Goal: Task Accomplishment & Management: Manage account settings

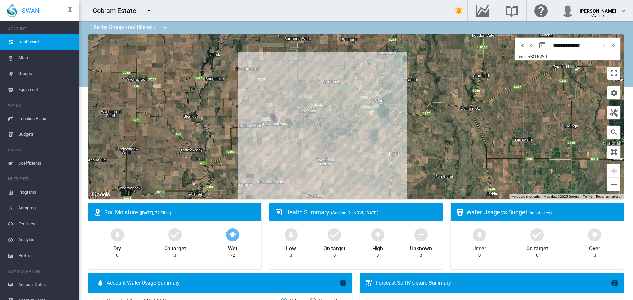
click at [147, 12] on md-icon "icon-menu-down" at bounding box center [149, 11] width 8 height 8
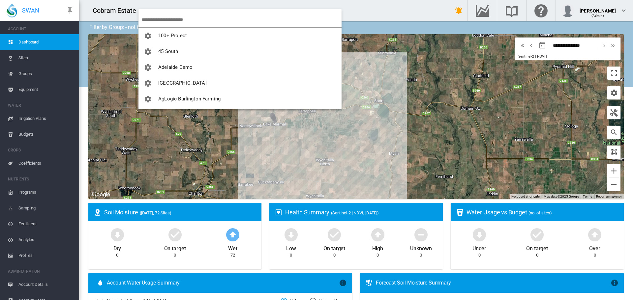
click at [159, 22] on input "search" at bounding box center [242, 19] width 200 height 15
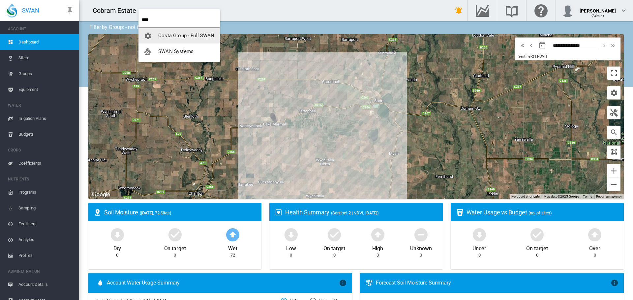
type input "****"
click at [167, 53] on span "SWAN Systems" at bounding box center [175, 51] width 35 height 6
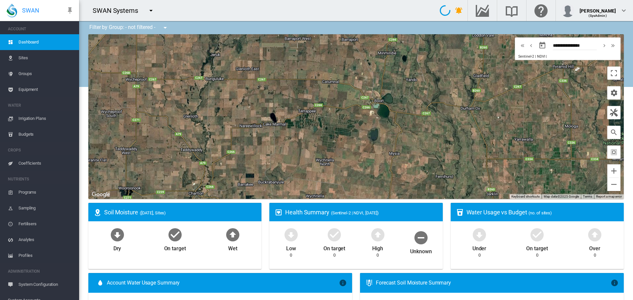
type input "**********"
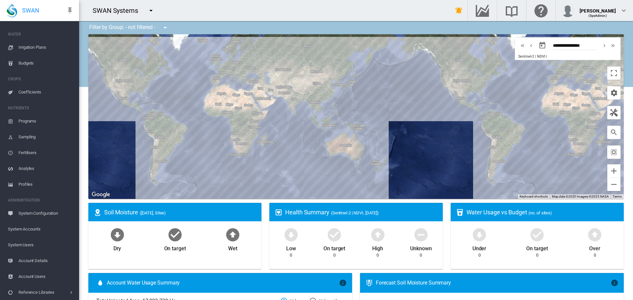
scroll to position [72, 0]
click at [28, 230] on span "System Accounts" at bounding box center [41, 229] width 66 height 16
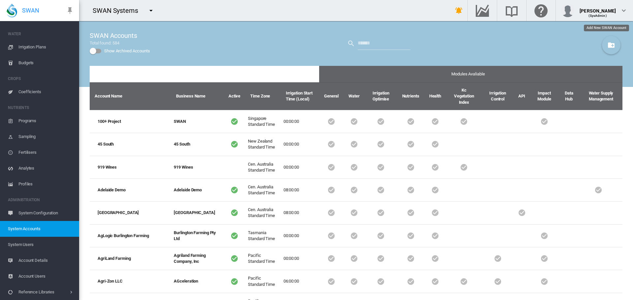
click at [607, 46] on md-icon "icon-folder-plus" at bounding box center [611, 45] width 8 height 8
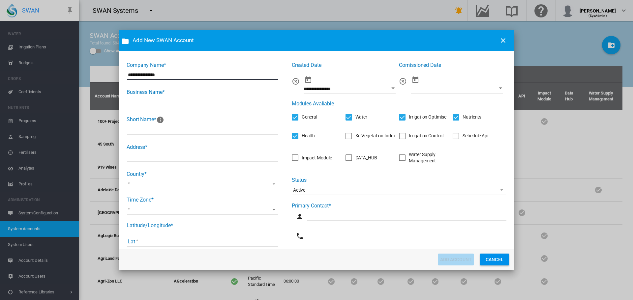
drag, startPoint x: 169, startPoint y: 75, endPoint x: 123, endPoint y: 77, distance: 46.5
click at [123, 77] on md-dialog-content "**********" at bounding box center [316, 150] width 395 height 198
type input "**********"
click at [132, 106] on input "Company Name* ..." at bounding box center [202, 102] width 151 height 10
paste input "**********"
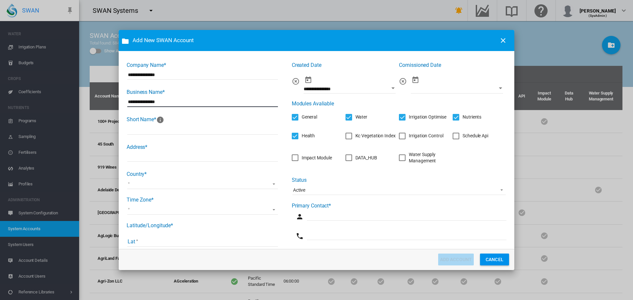
type input "**********"
click at [131, 131] on input "Company Name* ..." at bounding box center [202, 130] width 151 height 10
type input "******"
click at [137, 157] on input "Company Name* ..." at bounding box center [202, 157] width 151 height 10
click at [137, 160] on input "Company Name* ..." at bounding box center [202, 157] width 151 height 10
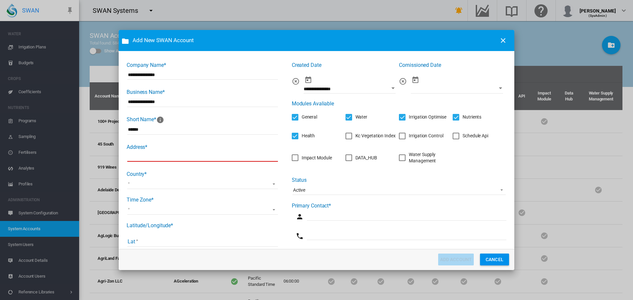
paste input "**********"
type input "**********"
click at [147, 186] on md-select "[GEOGRAPHIC_DATA] [GEOGRAPHIC_DATA] [GEOGRAPHIC_DATA] [US_STATE] [GEOGRAPHIC_DA…" at bounding box center [202, 184] width 151 height 10
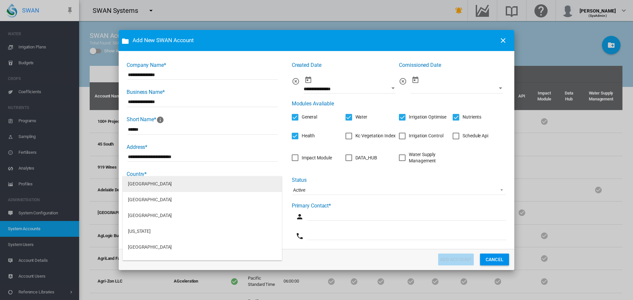
type md-option "[GEOGRAPHIC_DATA]"
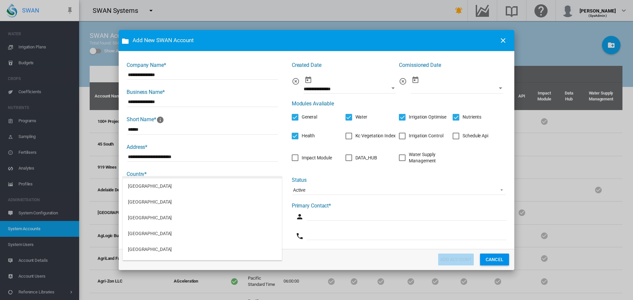
scroll to position [2341, 0]
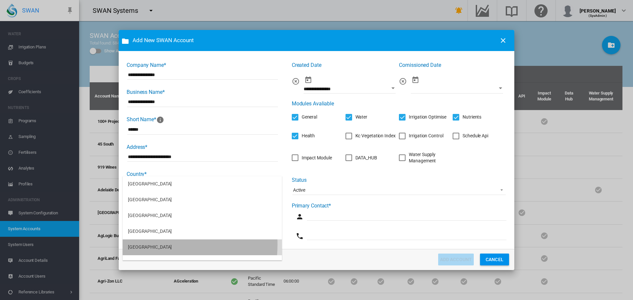
click at [140, 244] on div "[GEOGRAPHIC_DATA]" at bounding box center [150, 247] width 44 height 7
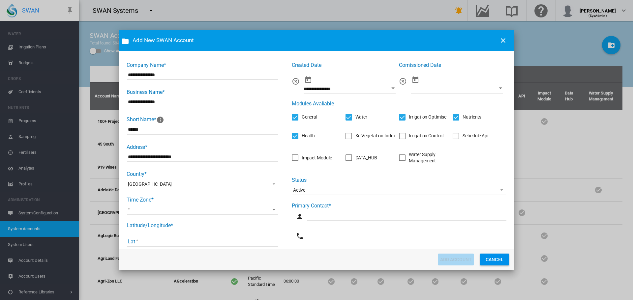
click at [145, 212] on md-select "(UTC-12:00) International Date Line West (UTC-11:00) Coordinated Universal Time…" at bounding box center [202, 210] width 151 height 10
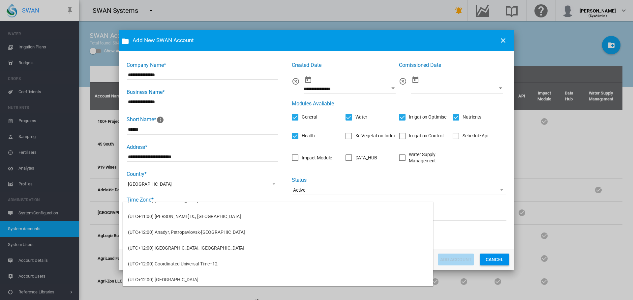
scroll to position [2047, 0]
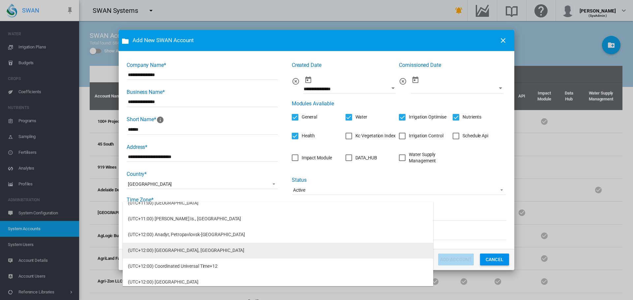
click at [163, 247] on div "(UTC+12:00) [GEOGRAPHIC_DATA], [GEOGRAPHIC_DATA]" at bounding box center [186, 250] width 116 height 7
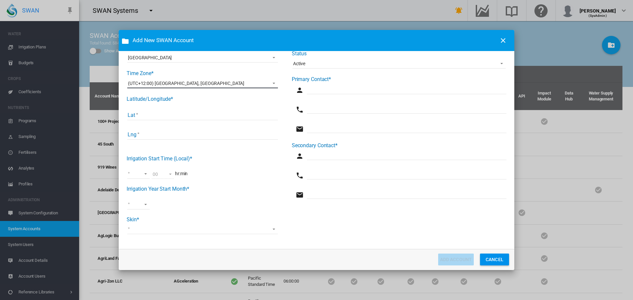
scroll to position [127, 0]
click at [147, 112] on input "Lat" at bounding box center [202, 115] width 151 height 10
type input "******"
click at [151, 139] on input "Lng" at bounding box center [202, 134] width 151 height 10
type input "******"
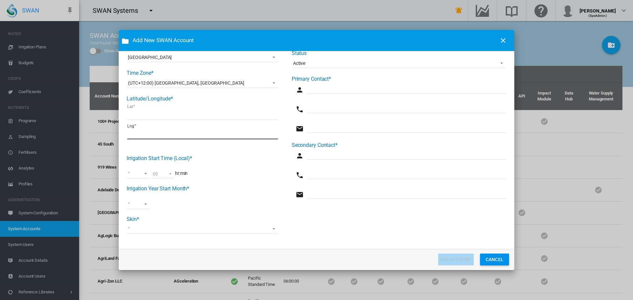
click at [146, 176] on md-select "00 01 02 03 04 05 06 07 08 09 10 11 12 13 14 15 16 17 18 19 20 21 22 23" at bounding box center [138, 174] width 22 height 10
click at [146, 175] on md-option "00" at bounding box center [145, 174] width 45 height 16
click at [146, 204] on md-select "Jan Feb Mar Apr May Jun [DATE] Aug Sept Oct Nov Dec" at bounding box center [138, 204] width 22 height 10
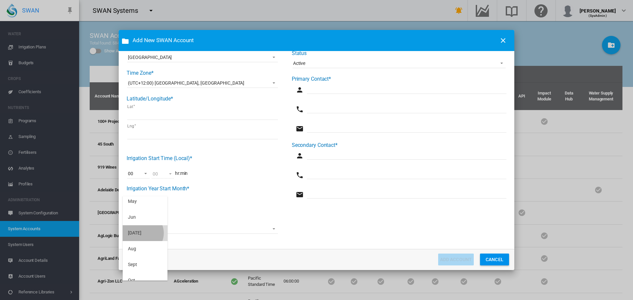
click at [141, 233] on md-option "[DATE]" at bounding box center [145, 233] width 45 height 16
click at [146, 228] on md-select "Swan Precision Farming Water Logix iQ HydroSMART SA Water Matanuska" at bounding box center [202, 229] width 151 height 10
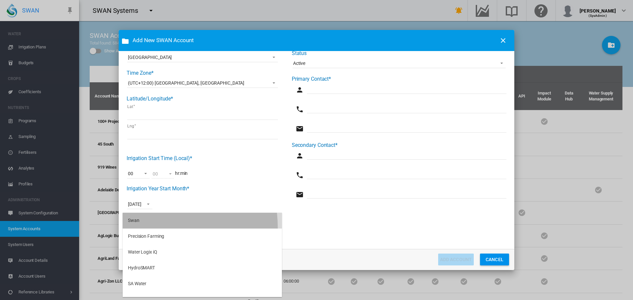
click at [146, 227] on md-option "Swan" at bounding box center [202, 221] width 159 height 16
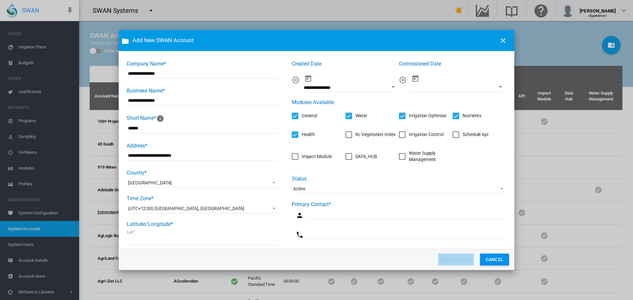
scroll to position [0, 0]
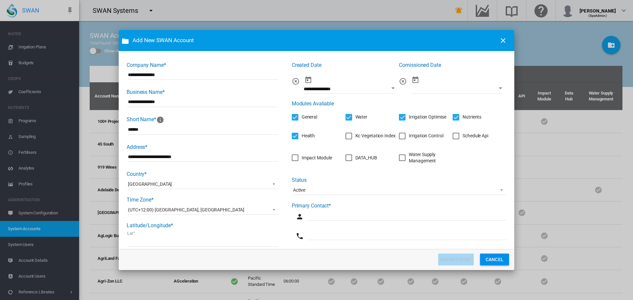
click at [329, 215] on input "Company Name* ..." at bounding box center [406, 216] width 199 height 10
type input "**********"
click at [353, 239] on input "Company Name* ..." at bounding box center [406, 235] width 199 height 10
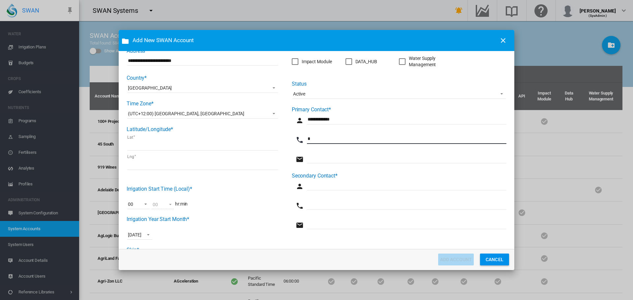
scroll to position [99, 0]
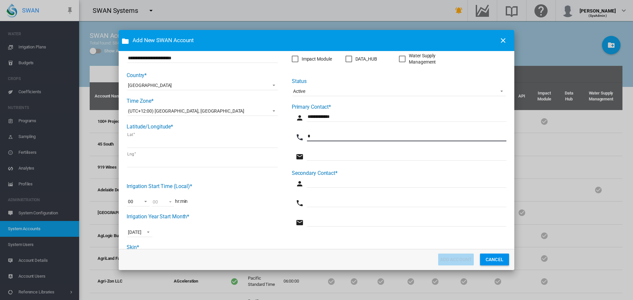
type input "*"
click at [322, 156] on input "Company Name* ..." at bounding box center [406, 156] width 199 height 10
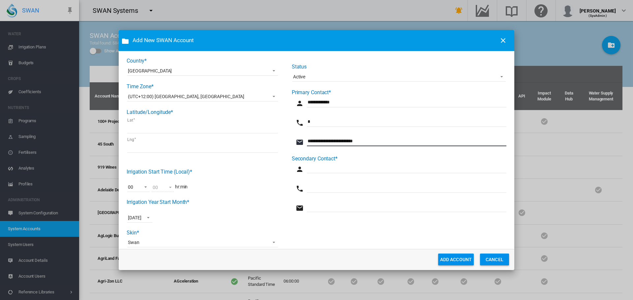
scroll to position [127, 0]
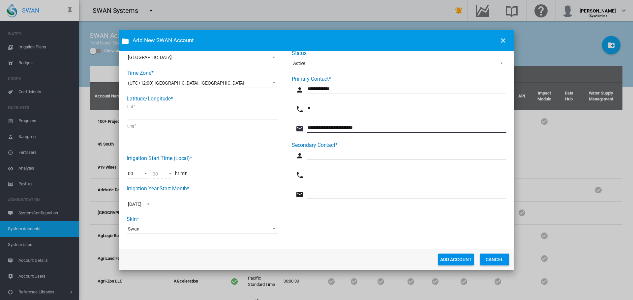
type input "**********"
click at [450, 259] on button "ADD ACCOUNT" at bounding box center [456, 260] width 36 height 12
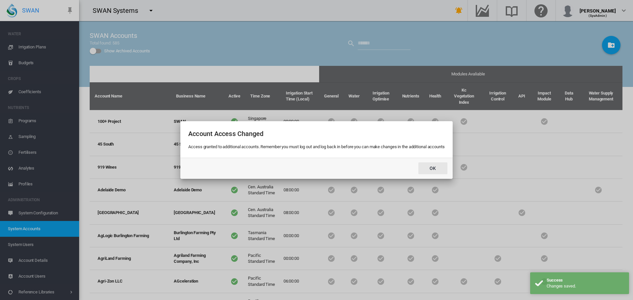
click at [440, 168] on button "OK" at bounding box center [432, 168] width 29 height 12
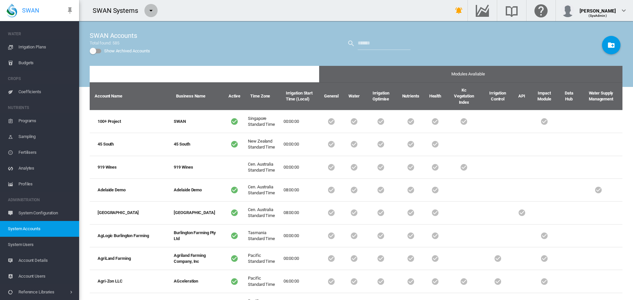
click at [150, 10] on md-icon "icon-menu-down" at bounding box center [151, 11] width 8 height 8
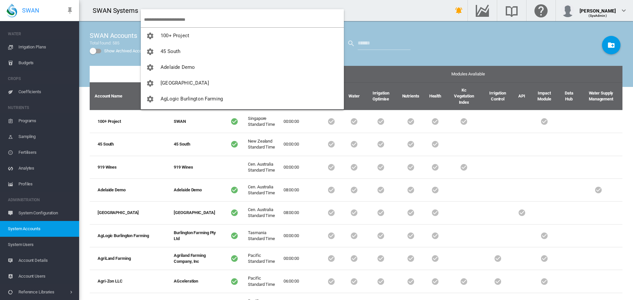
click at [154, 16] on input "search" at bounding box center [244, 19] width 200 height 15
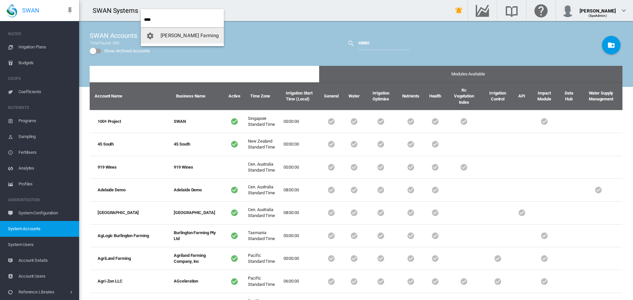
type input "****"
click at [171, 34] on span "[PERSON_NAME] Farming" at bounding box center [189, 36] width 58 height 6
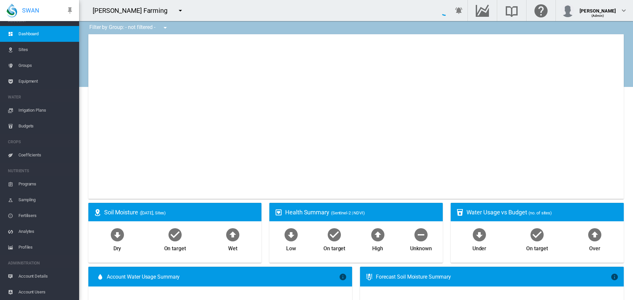
scroll to position [8, 0]
type input "**********"
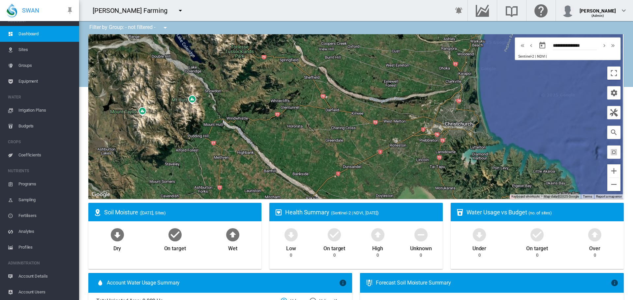
click at [39, 274] on span "Account Details" at bounding box center [45, 277] width 55 height 16
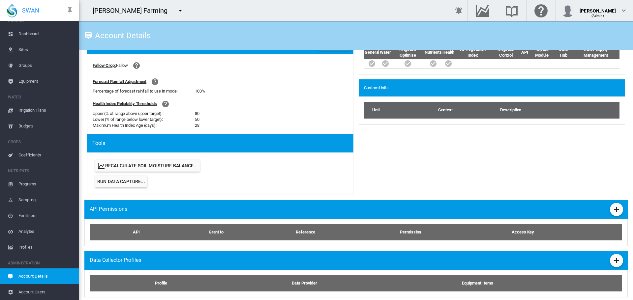
scroll to position [253, 0]
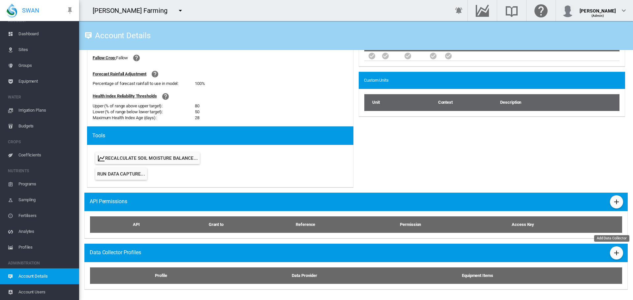
click at [612, 255] on md-icon "icon-plus" at bounding box center [616, 253] width 8 height 8
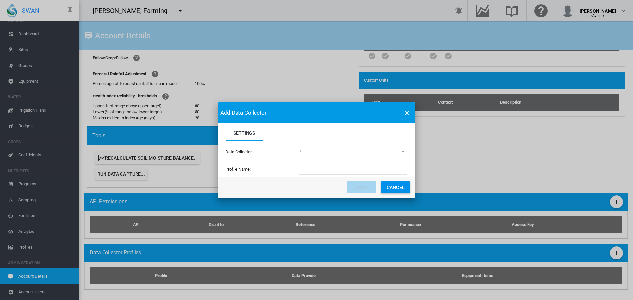
click at [402, 151] on md-select "(deprecated) Toro Lynx Course By Station Adcon Soil Moisture Aquacheck Soil Moi…" at bounding box center [353, 153] width 108 height 10
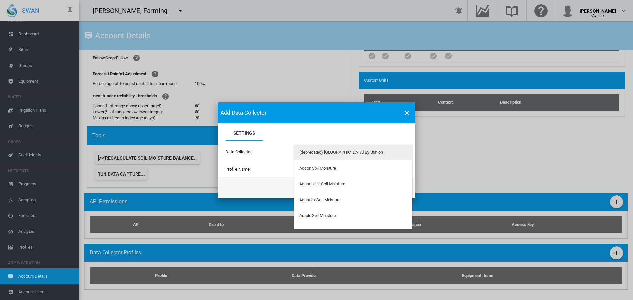
type md-option "34"
type md-option "97"
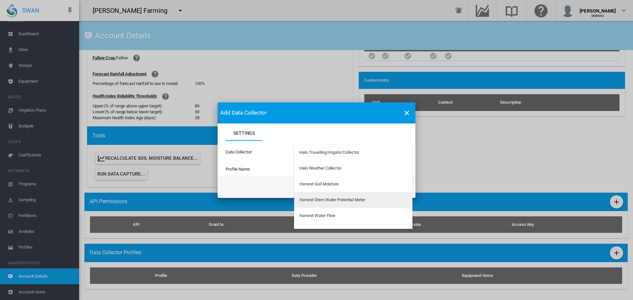
scroll to position [539, 0]
click at [327, 199] on div "Harvest Weather" at bounding box center [314, 199] width 31 height 6
type input "**********"
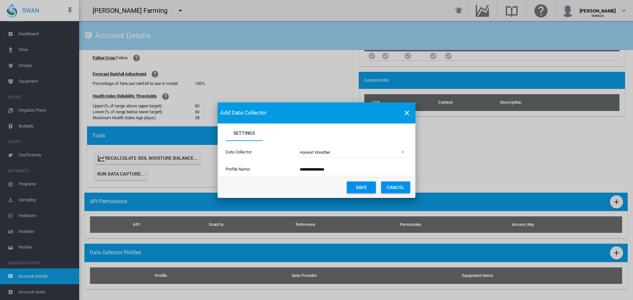
click at [362, 189] on button "Save" at bounding box center [361, 188] width 29 height 12
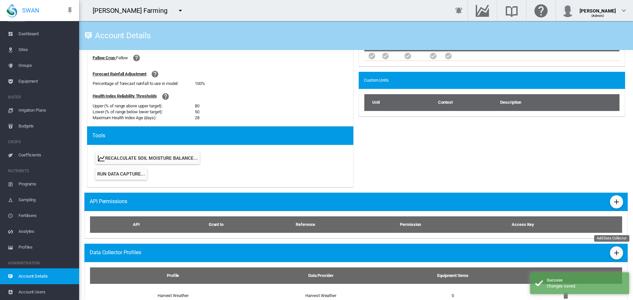
click at [612, 252] on md-icon "icon-plus" at bounding box center [616, 253] width 8 height 8
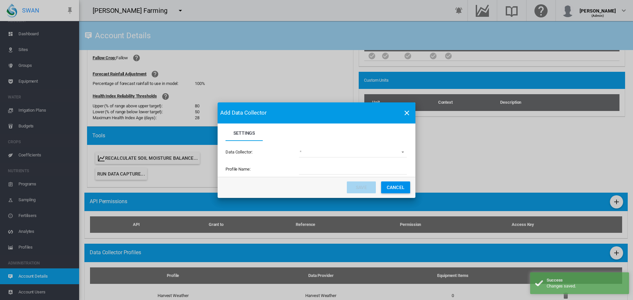
click at [403, 150] on md-select "(deprecated) Toro Lynx Course By Station Adcon Soil Moisture Aquacheck Soil Moi…" at bounding box center [353, 153] width 108 height 10
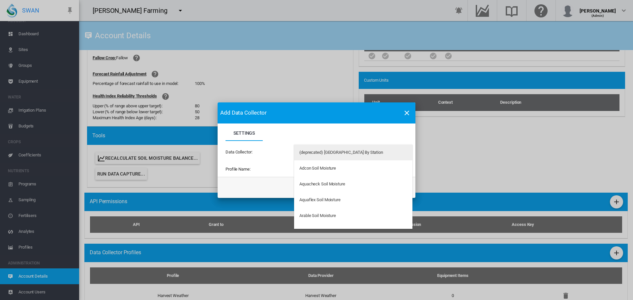
type md-option "34"
type md-option "33"
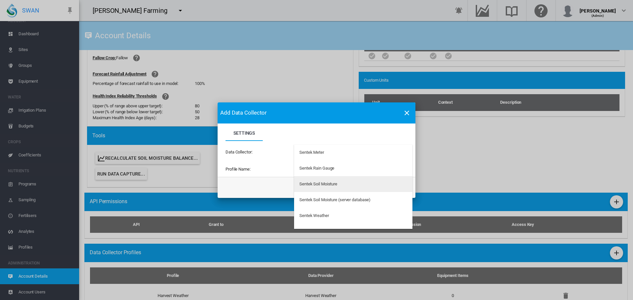
click at [323, 185] on div "Sentek Soil Moisture" at bounding box center [318, 184] width 38 height 6
type input "**********"
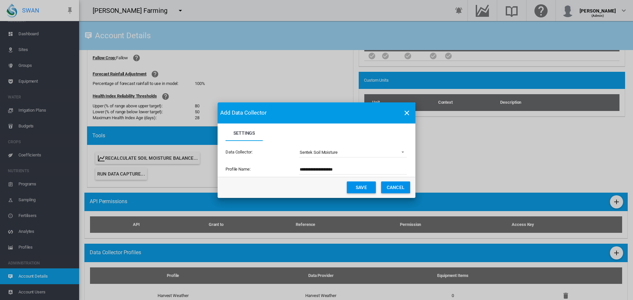
click at [366, 187] on button "Save" at bounding box center [361, 188] width 29 height 12
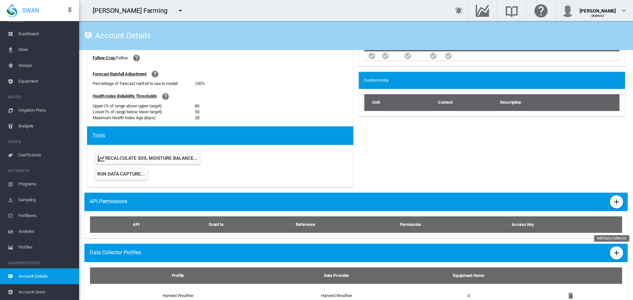
click at [612, 252] on md-icon "icon-plus" at bounding box center [616, 253] width 8 height 8
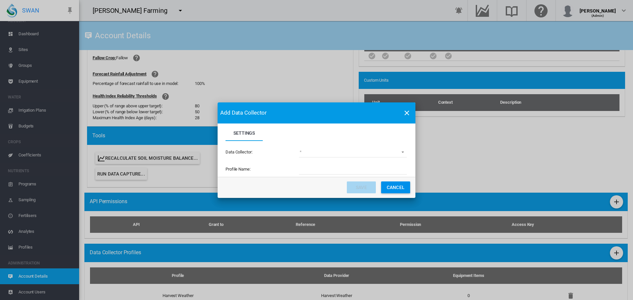
click at [400, 152] on md-select "(deprecated) Toro Lynx Course By Station Adcon Soil Moisture Aquacheck Soil Moi…" at bounding box center [353, 153] width 108 height 10
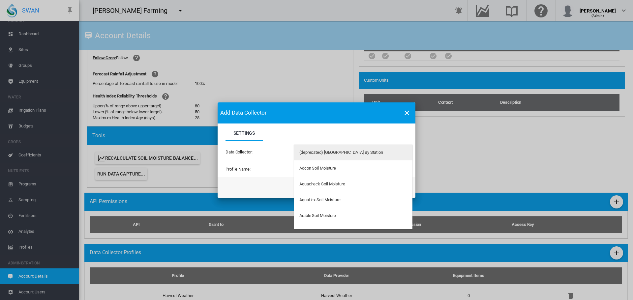
type md-option "34"
type md-option "161"
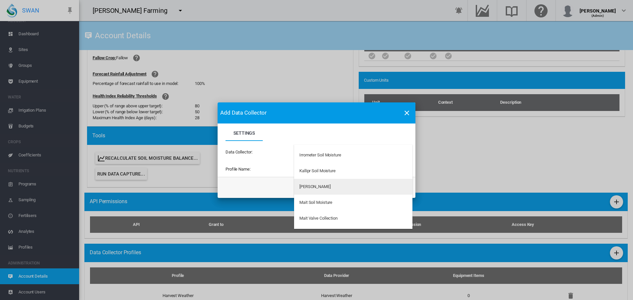
click at [319, 187] on div "[PERSON_NAME]" at bounding box center [314, 187] width 31 height 6
type input "**********"
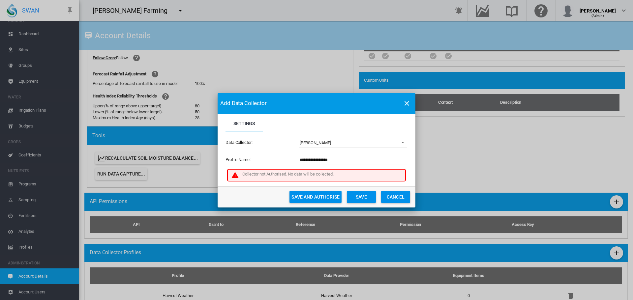
click at [320, 196] on button "Save and Authorise" at bounding box center [315, 197] width 52 height 12
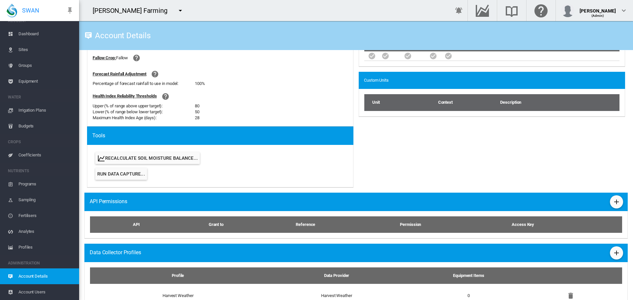
scroll to position [325, 0]
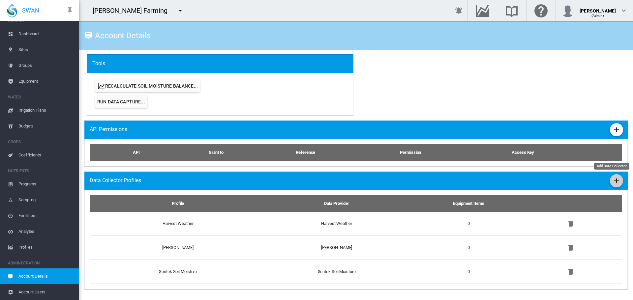
click at [613, 181] on md-icon "icon-plus" at bounding box center [616, 181] width 8 height 8
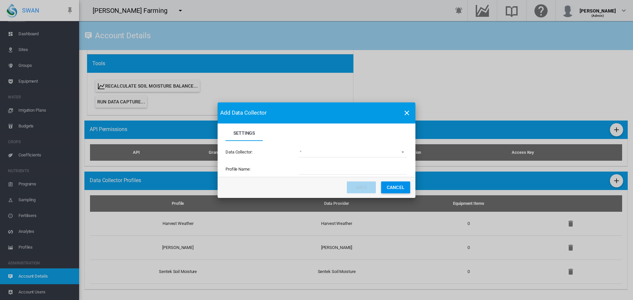
click at [305, 154] on md-select "(deprecated) Toro Lynx Course By Station Adcon Soil Moisture Aquacheck Soil Moi…" at bounding box center [353, 153] width 108 height 10
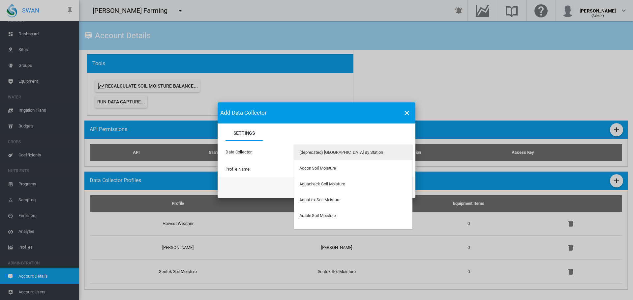
type md-option "34"
type md-option "33"
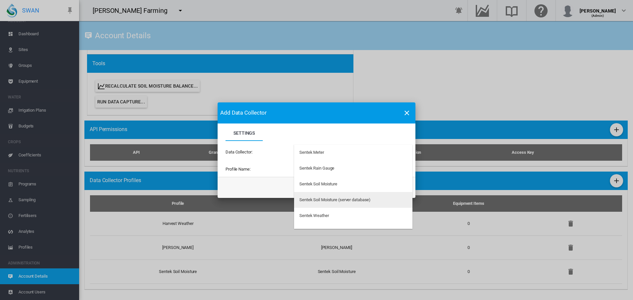
scroll to position [1617, 0]
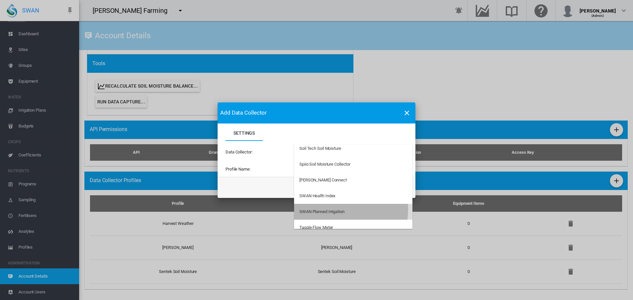
click at [327, 209] on div "SWAN Planned Irrigation" at bounding box center [321, 212] width 45 height 6
type input "**********"
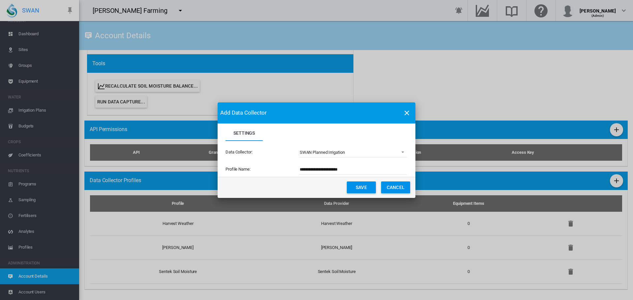
click at [371, 189] on button "Save" at bounding box center [361, 188] width 29 height 12
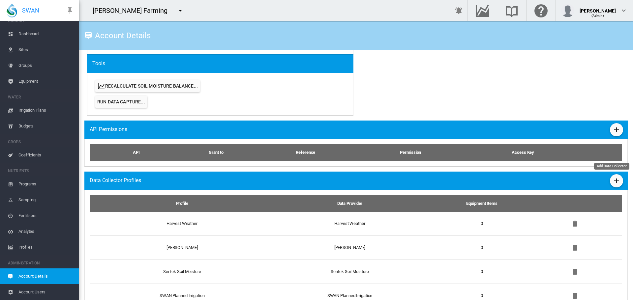
click at [612, 184] on md-icon "icon-plus" at bounding box center [616, 181] width 8 height 8
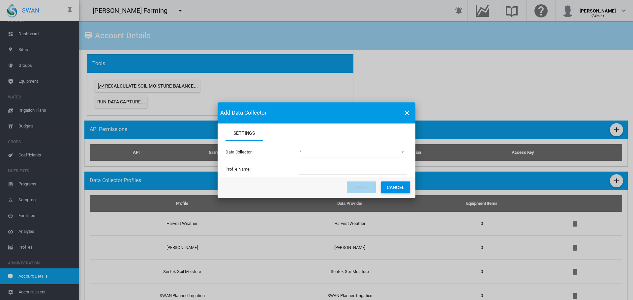
click at [178, 247] on div "Add Data Collector Settings Settings Data Collector: (deprecated) Toro Lynx Cou…" at bounding box center [316, 150] width 633 height 300
click at [391, 188] on button "Cancel" at bounding box center [395, 188] width 29 height 12
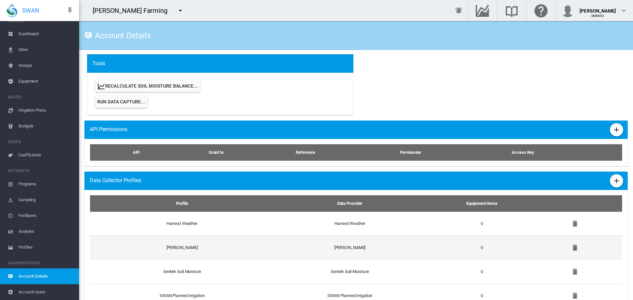
click at [173, 248] on td "[PERSON_NAME]" at bounding box center [179, 248] width 179 height 24
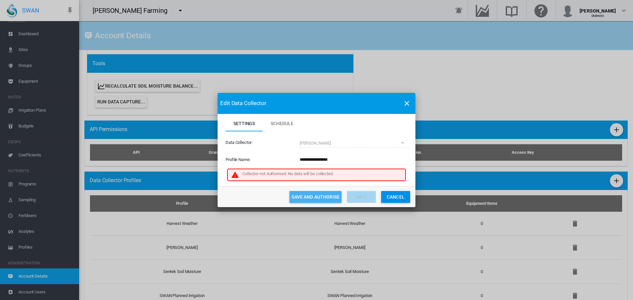
click at [322, 196] on button "Save and Authorise" at bounding box center [315, 197] width 52 height 12
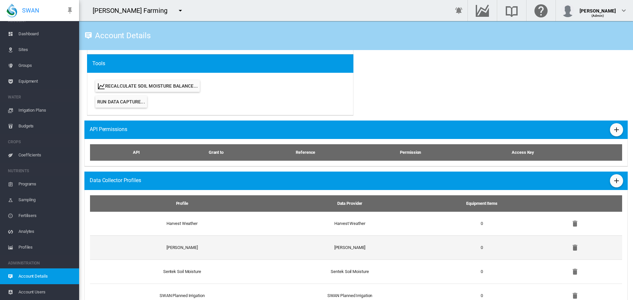
click at [185, 248] on td "[PERSON_NAME]" at bounding box center [179, 248] width 179 height 24
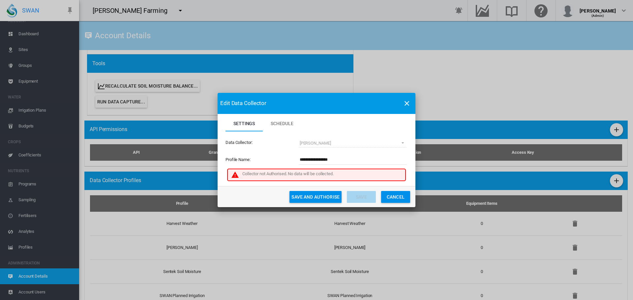
click at [319, 197] on button "Save and Authorise" at bounding box center [315, 197] width 52 height 12
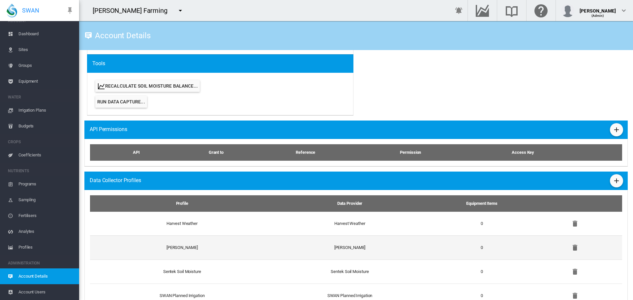
click at [342, 245] on td "[PERSON_NAME]" at bounding box center [350, 248] width 162 height 24
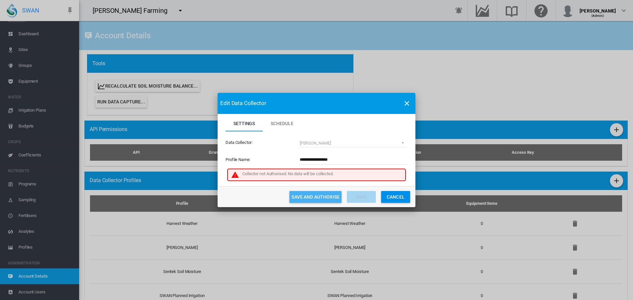
click at [315, 196] on button "Save and Authorise" at bounding box center [315, 197] width 52 height 12
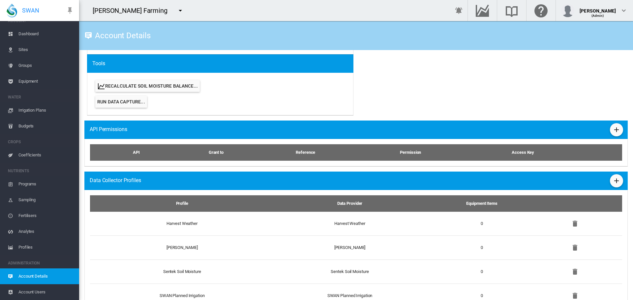
click at [31, 293] on span "Account Users" at bounding box center [45, 292] width 55 height 16
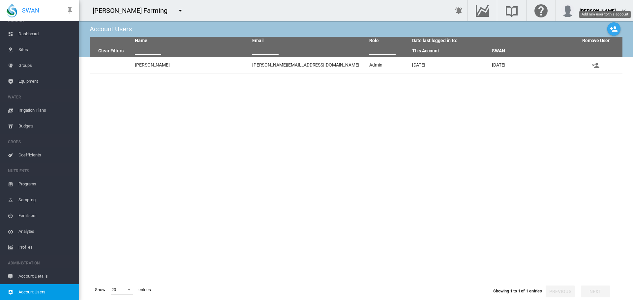
click at [611, 30] on md-icon "icon-account-plus" at bounding box center [614, 29] width 8 height 8
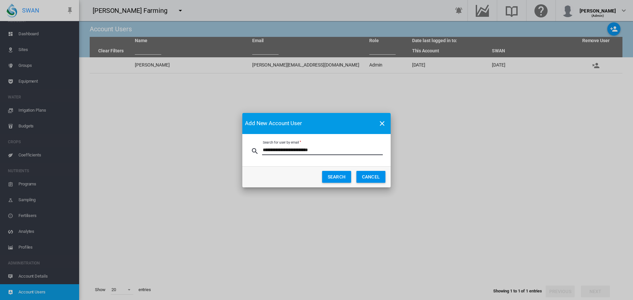
type input "**********"
click at [334, 176] on button "SEARCH" at bounding box center [336, 177] width 29 height 12
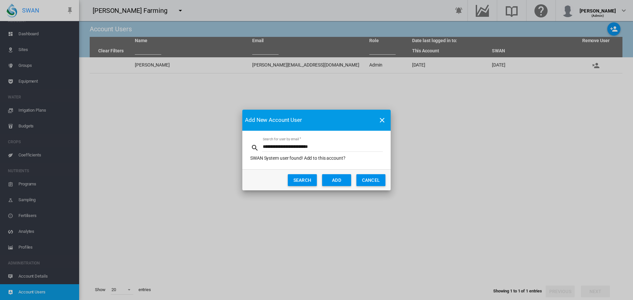
click at [334, 179] on button "ADD" at bounding box center [336, 180] width 29 height 12
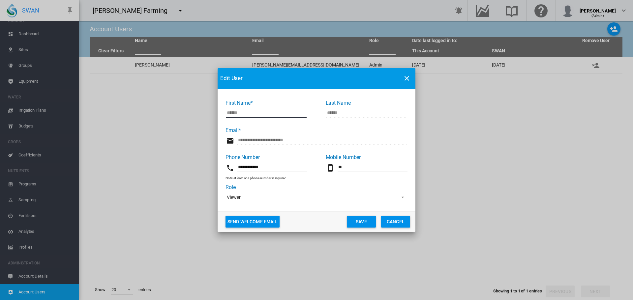
click at [271, 197] on span "Viewer" at bounding box center [311, 197] width 169 height 7
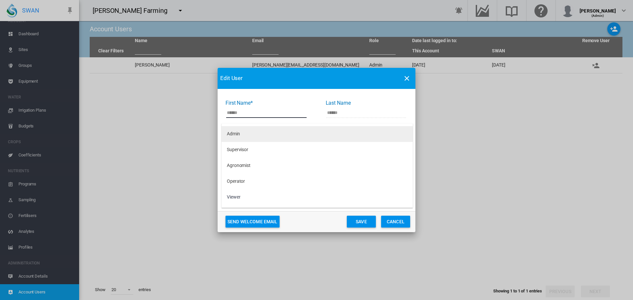
click at [239, 136] on div "Admin" at bounding box center [233, 134] width 13 height 7
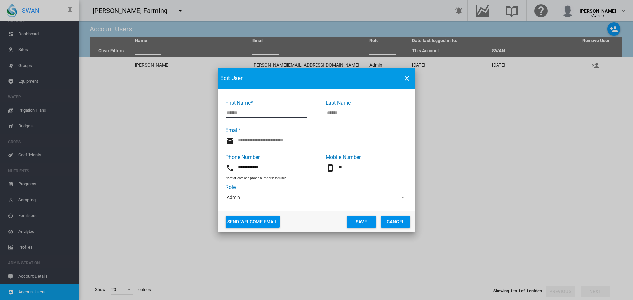
click at [361, 221] on button "Save" at bounding box center [361, 222] width 29 height 12
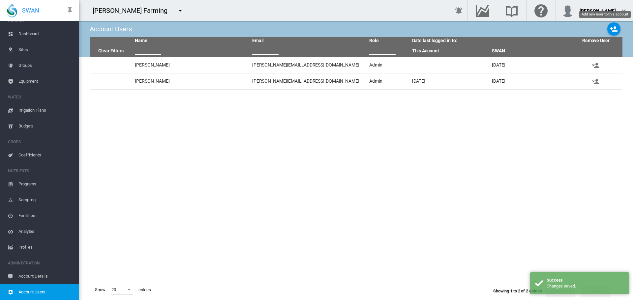
click at [610, 30] on md-icon "icon-account-plus" at bounding box center [614, 29] width 8 height 8
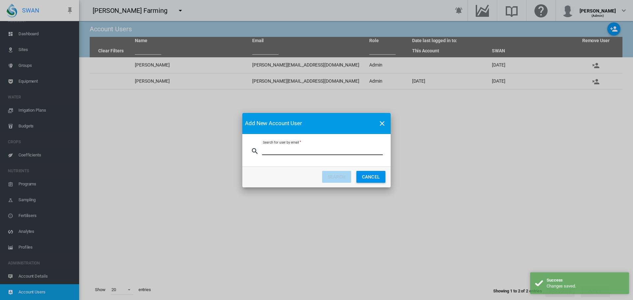
click at [301, 149] on input "Search for user by email" at bounding box center [322, 150] width 121 height 10
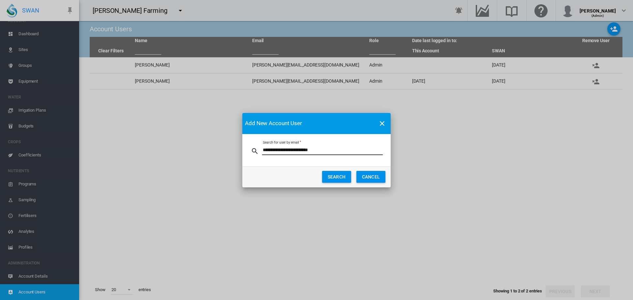
type input "**********"
click at [331, 178] on button "SEARCH" at bounding box center [336, 177] width 29 height 12
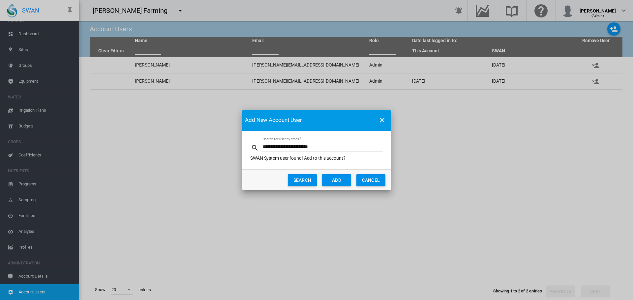
click at [335, 181] on button "ADD" at bounding box center [336, 180] width 29 height 12
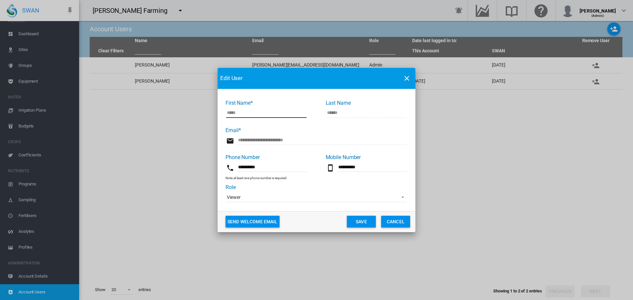
click at [284, 200] on span "Viewer" at bounding box center [311, 197] width 169 height 7
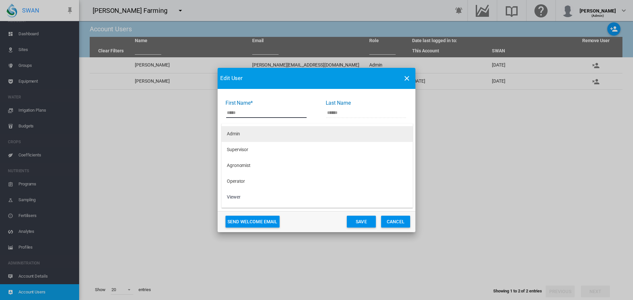
click at [249, 137] on md-option "Admin" at bounding box center [316, 134] width 191 height 16
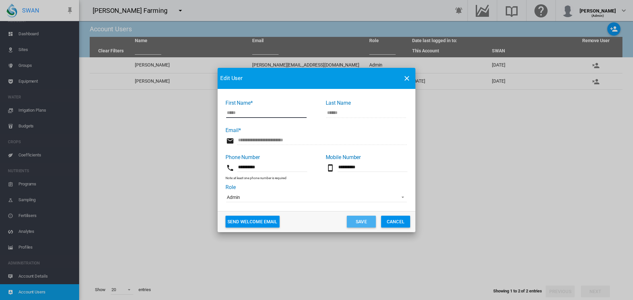
click at [364, 220] on button "Save" at bounding box center [361, 222] width 29 height 12
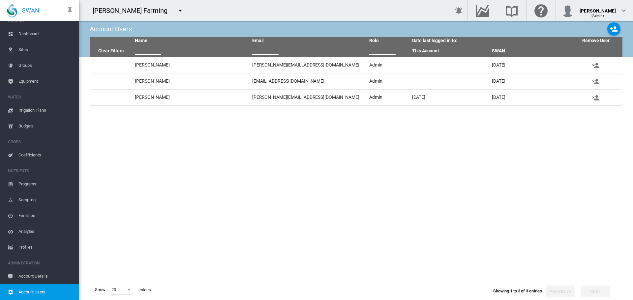
click at [31, 276] on span "Account Details" at bounding box center [45, 277] width 55 height 16
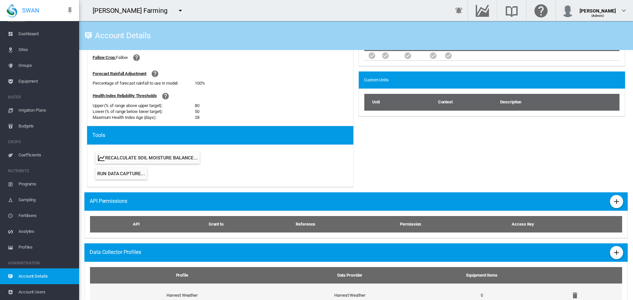
scroll to position [330, 0]
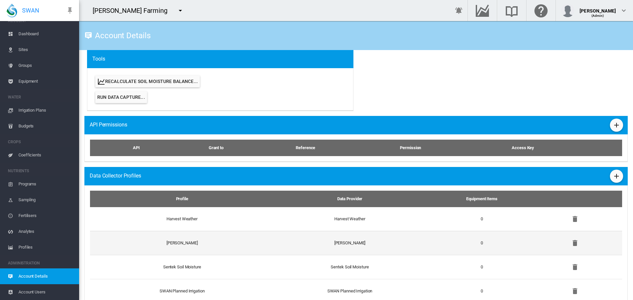
click at [185, 245] on td "[PERSON_NAME]" at bounding box center [179, 243] width 179 height 24
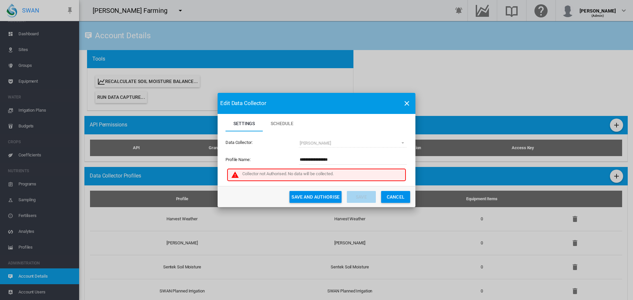
click at [306, 197] on button "Save and Authorise" at bounding box center [315, 197] width 52 height 12
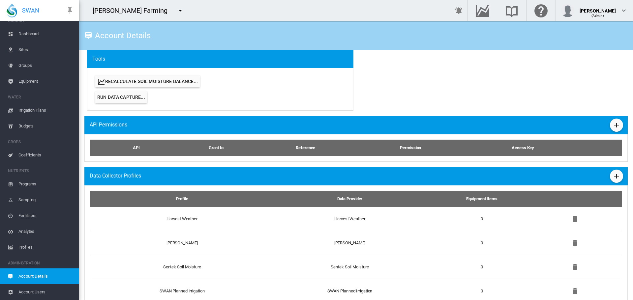
click at [40, 293] on span "Account Users" at bounding box center [45, 292] width 55 height 16
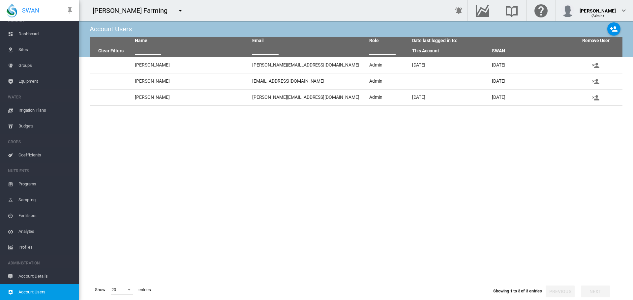
click at [176, 10] on md-icon "icon-menu-down" at bounding box center [180, 11] width 8 height 8
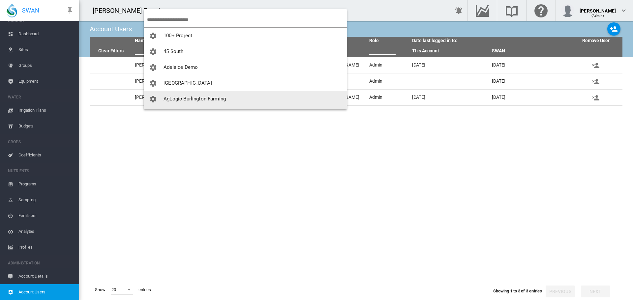
scroll to position [13, 0]
click at [256, 165] on md-backdrop at bounding box center [316, 150] width 633 height 300
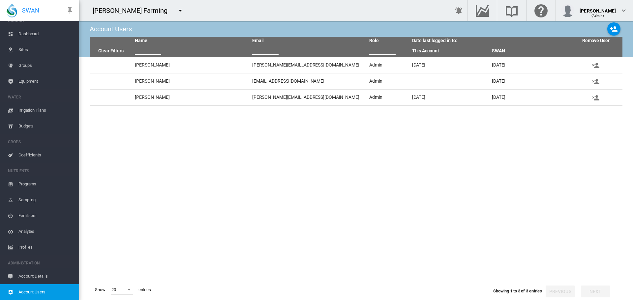
click at [36, 34] on span "Dashboard" at bounding box center [45, 34] width 55 height 16
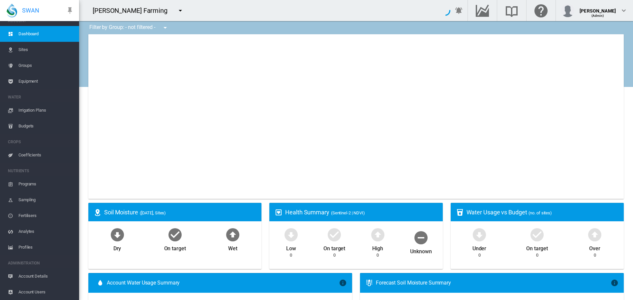
type input "**********"
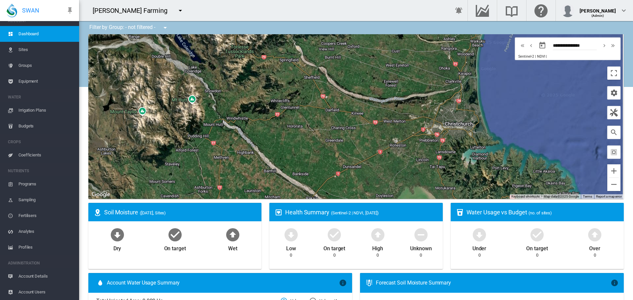
click at [43, 277] on span "Account Details" at bounding box center [45, 277] width 55 height 16
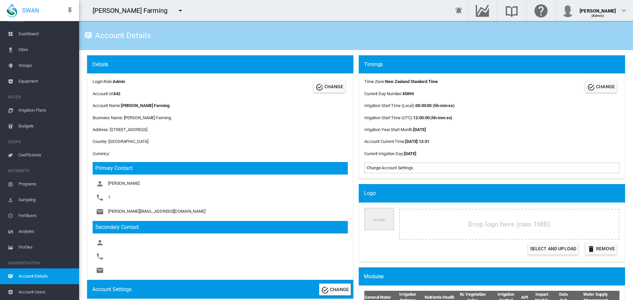
click at [22, 47] on span "Sites" at bounding box center [45, 50] width 55 height 16
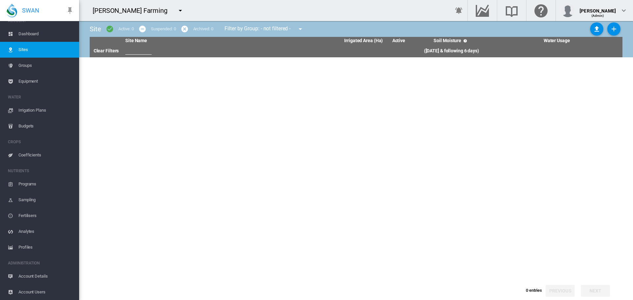
click at [176, 10] on md-icon "icon-menu-down" at bounding box center [180, 11] width 8 height 8
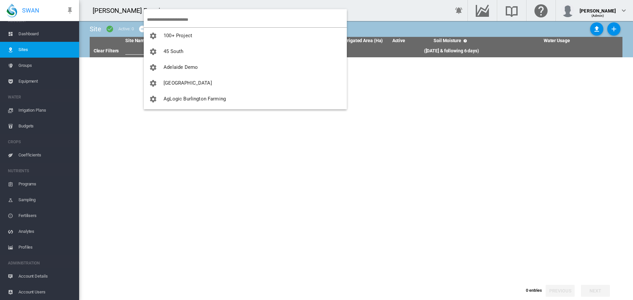
click at [157, 18] on input "search" at bounding box center [247, 19] width 200 height 15
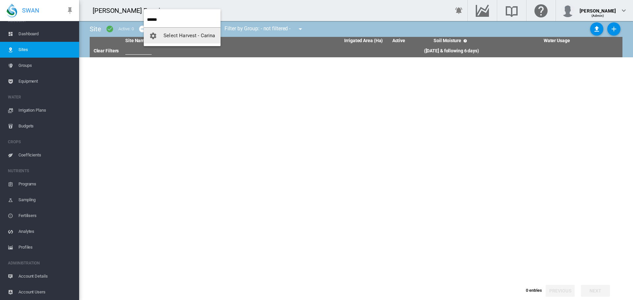
type input "******"
click at [185, 38] on span "Select Harvest - Carina" at bounding box center [188, 36] width 51 height 6
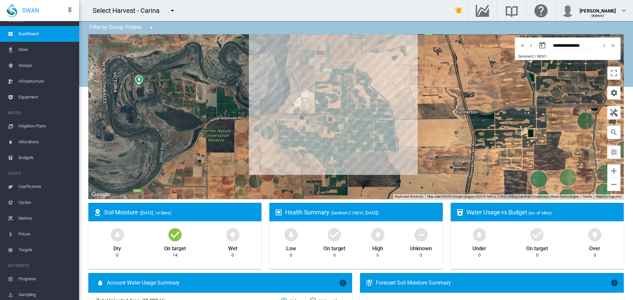
click at [23, 51] on span "Sites" at bounding box center [45, 50] width 55 height 16
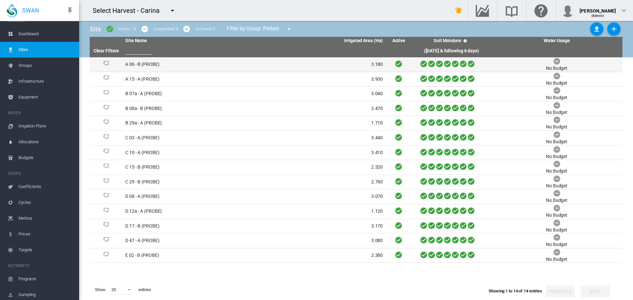
click at [131, 66] on td "A 06 - B (PROBE)" at bounding box center [188, 64] width 131 height 14
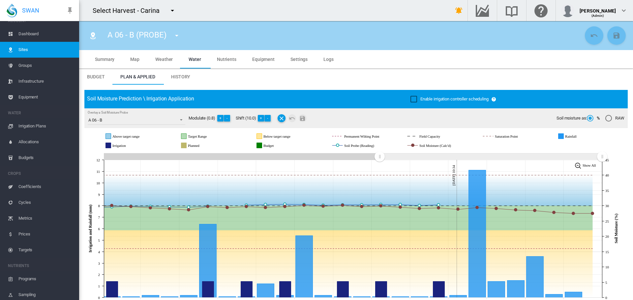
drag, startPoint x: 481, startPoint y: 155, endPoint x: 368, endPoint y: 162, distance: 113.6
click at [374, 162] on g "Zoom chart using cursor arrows" at bounding box center [380, 157] width 12 height 12
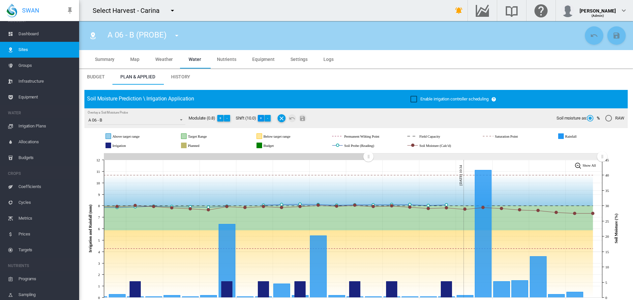
click at [262, 120] on button "+" at bounding box center [261, 118] width 7 height 7
click at [269, 118] on button "-" at bounding box center [267, 118] width 7 height 7
click at [270, 119] on button "-" at bounding box center [267, 118] width 7 height 7
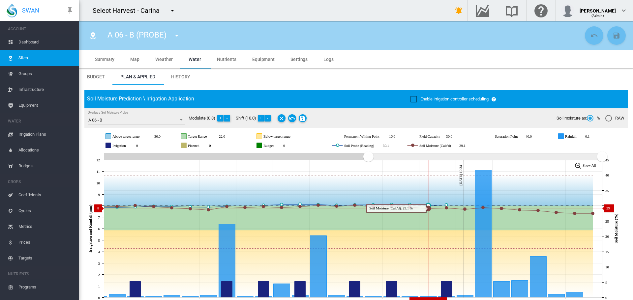
scroll to position [8, 0]
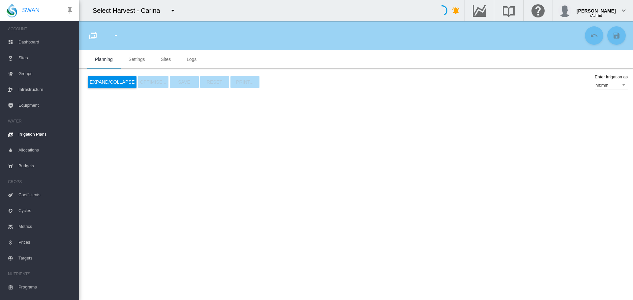
type input "**********"
type input "*"
type input "*******"
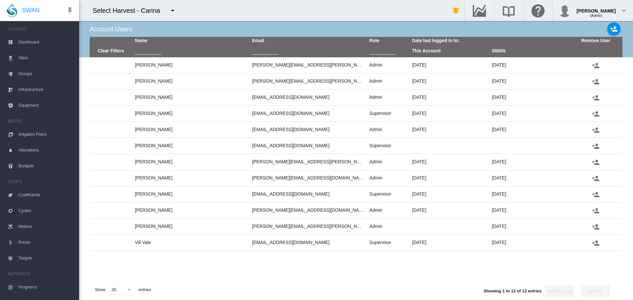
scroll to position [103, 0]
